Goal: Task Accomplishment & Management: Complete application form

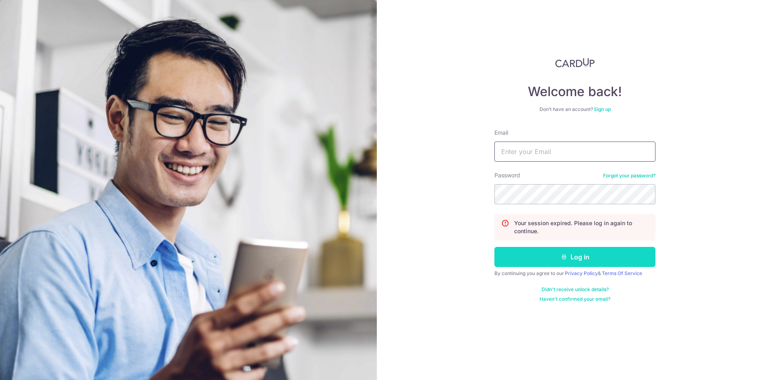
type input "[EMAIL_ADDRESS][DOMAIN_NAME]"
click at [558, 263] on button "Log in" at bounding box center [574, 257] width 161 height 20
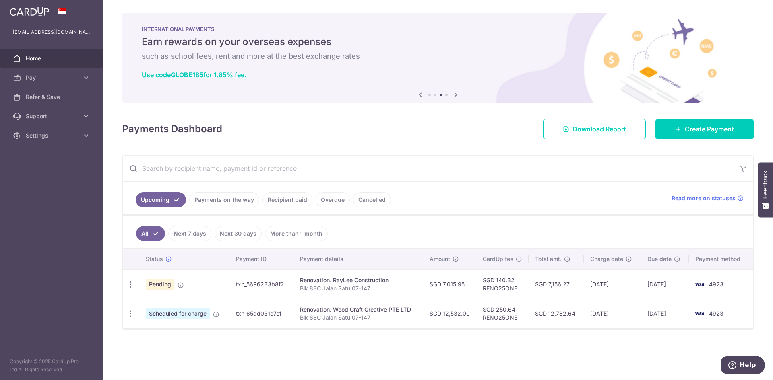
click at [286, 286] on td "txn_5696233b8f2" at bounding box center [261, 284] width 64 height 29
click at [165, 286] on span "Pending" at bounding box center [160, 284] width 29 height 11
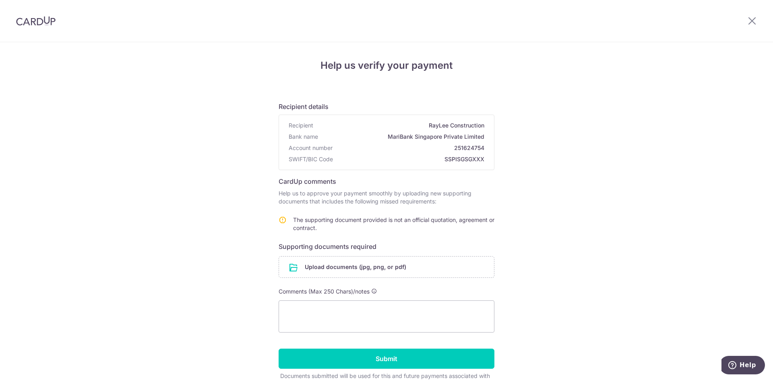
click at [279, 221] on icon at bounding box center [283, 220] width 8 height 8
click at [386, 223] on td "The supporting document provided is not an official quotation, agreement or con…" at bounding box center [393, 225] width 201 height 19
click at [289, 223] on td at bounding box center [286, 225] width 14 height 19
click at [327, 271] on input "file" at bounding box center [386, 267] width 215 height 21
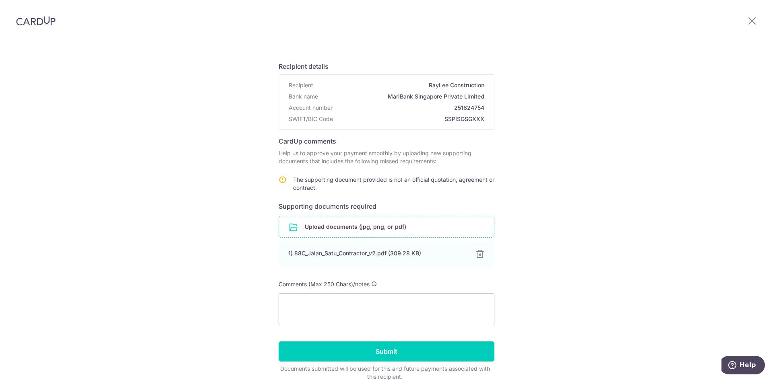
scroll to position [79, 0]
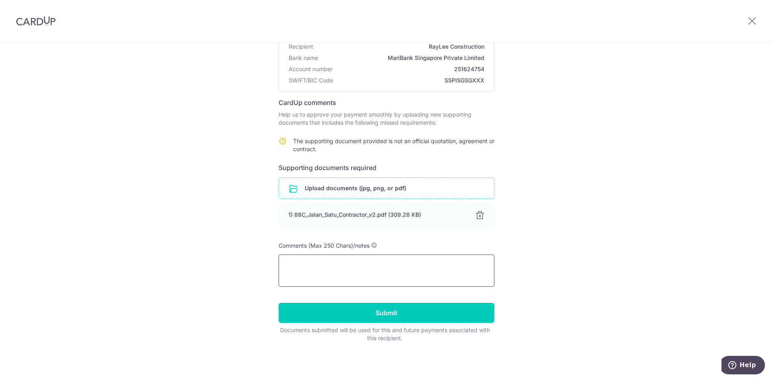
click at [389, 275] on textarea at bounding box center [387, 271] width 216 height 32
drag, startPoint x: 310, startPoint y: 273, endPoint x: 318, endPoint y: 274, distance: 8.5
click at [311, 273] on textarea at bounding box center [387, 271] width 216 height 32
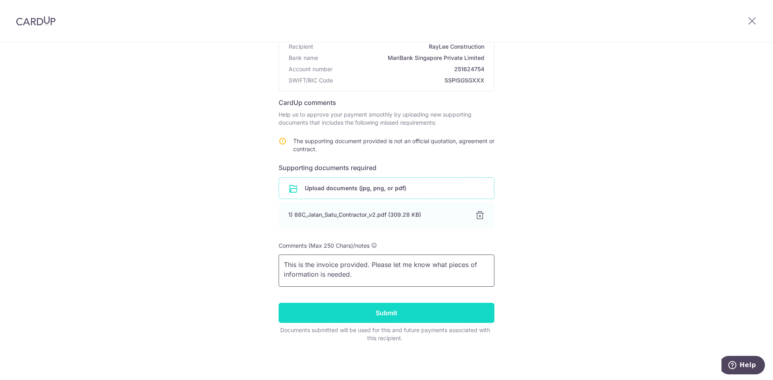
type textarea "This is the invoice provided. Please let me know what pieces of information is …"
click at [393, 313] on input "Submit" at bounding box center [387, 313] width 216 height 20
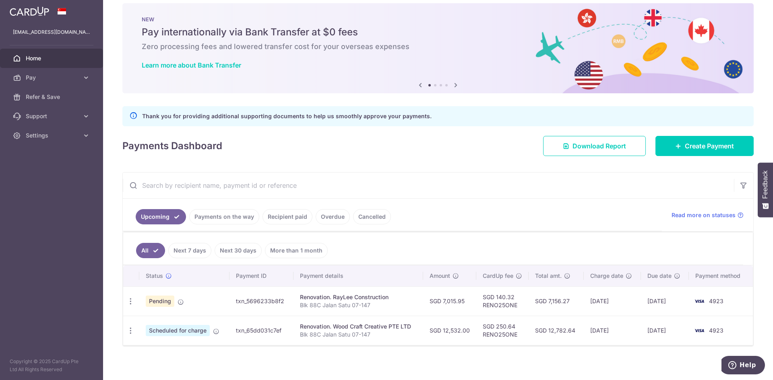
scroll to position [14, 0]
